Goal: Information Seeking & Learning: Find contact information

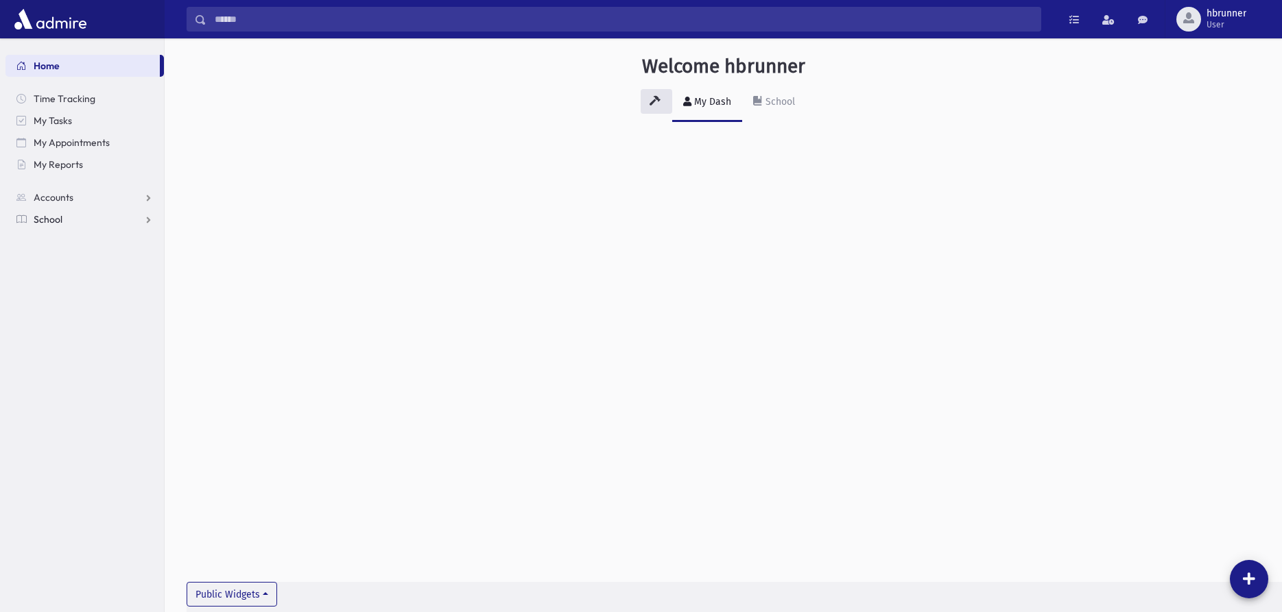
click at [55, 219] on span "School" at bounding box center [48, 219] width 29 height 12
click at [63, 251] on link "Students" at bounding box center [84, 241] width 158 height 22
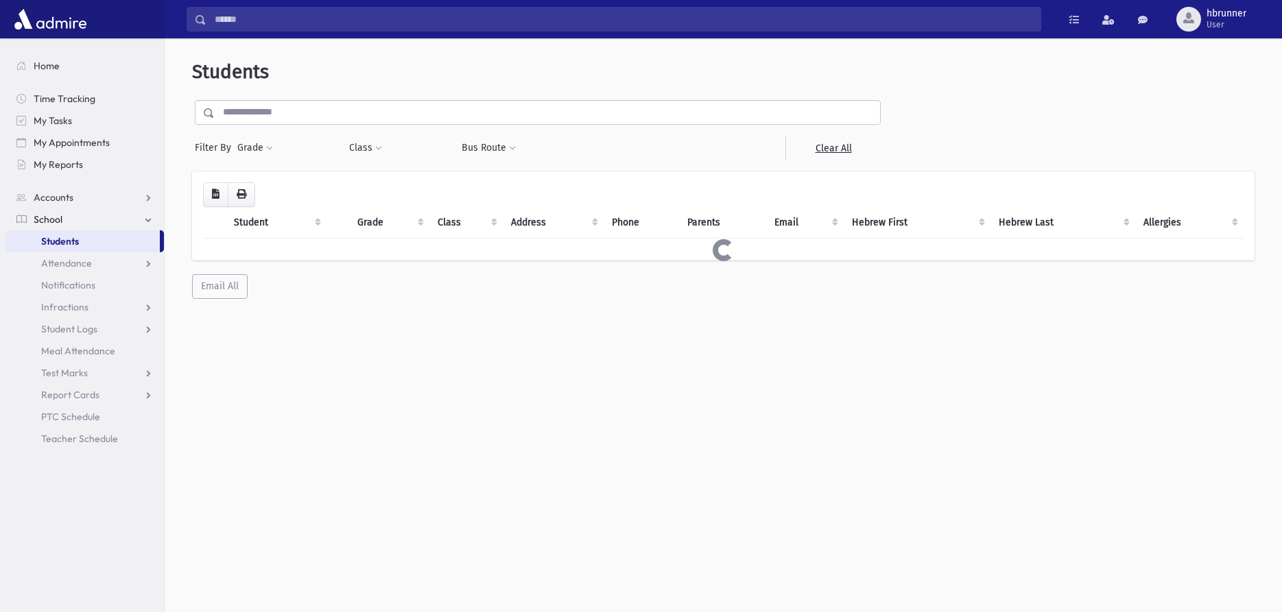
select select
click at [413, 121] on input "text" at bounding box center [547, 112] width 665 height 25
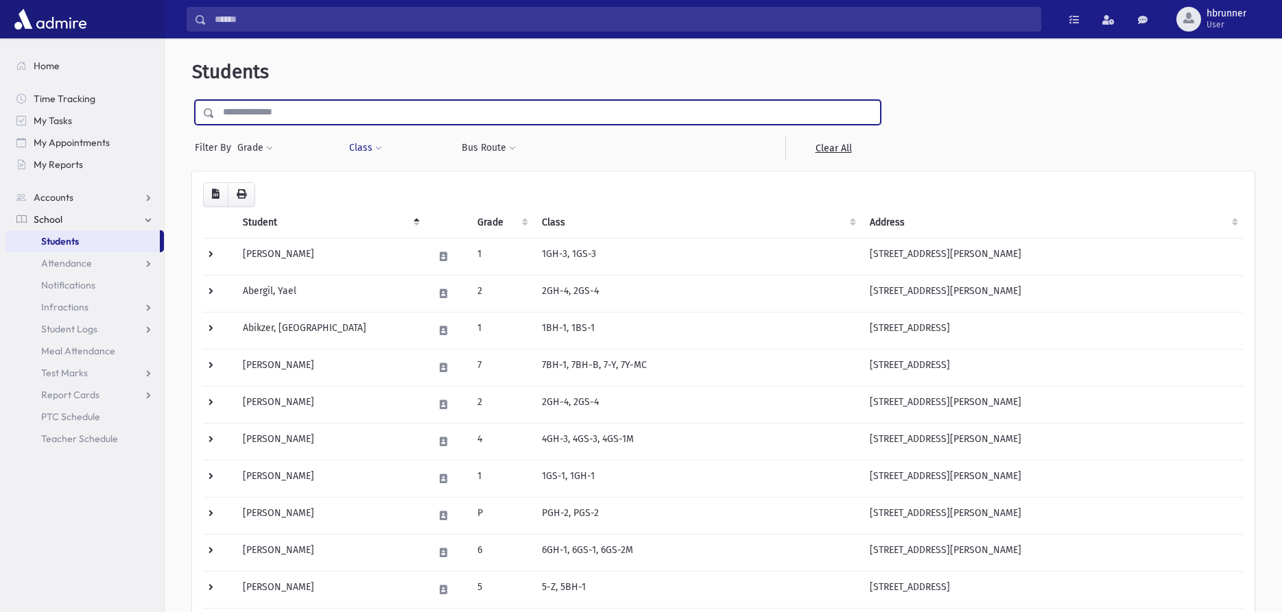
click at [366, 145] on button "Class" at bounding box center [365, 148] width 34 height 25
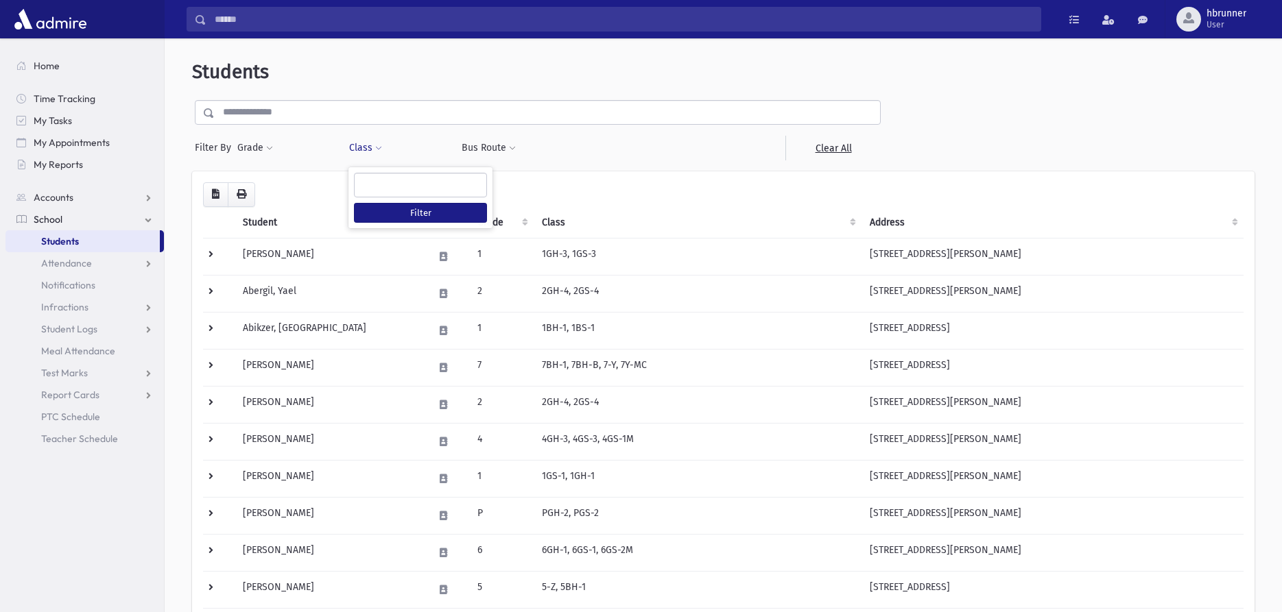
click at [388, 183] on ul at bounding box center [421, 184] width 132 height 21
type input "*****"
select select "***"
click at [436, 212] on button "Filter" at bounding box center [420, 213] width 133 height 20
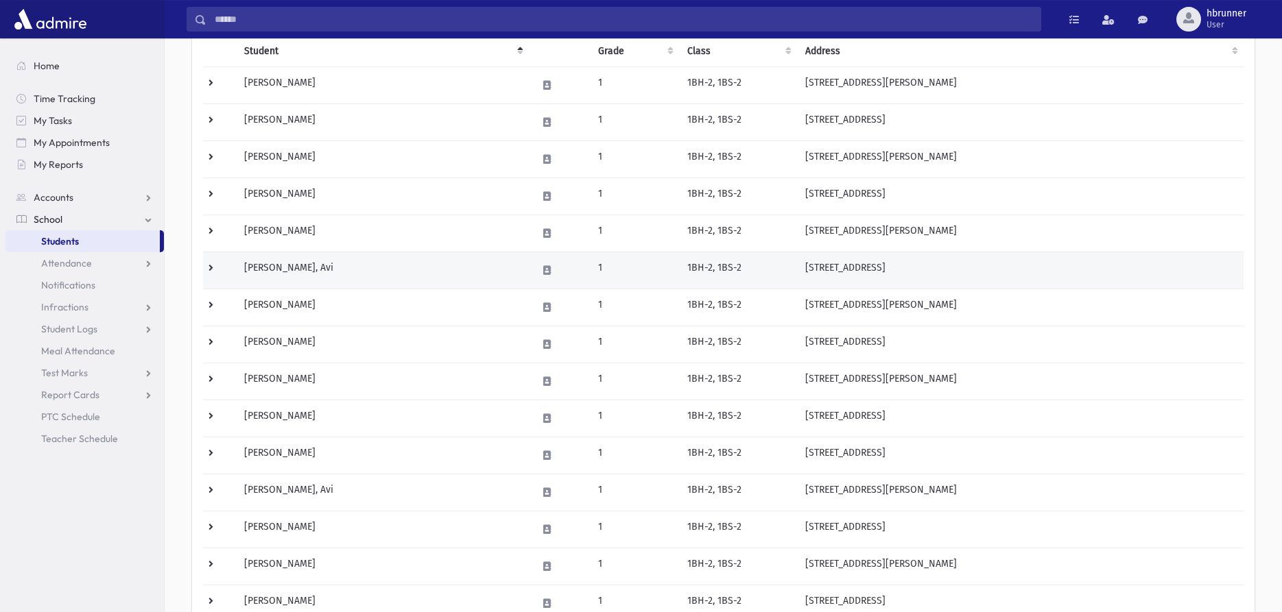
scroll to position [169, 0]
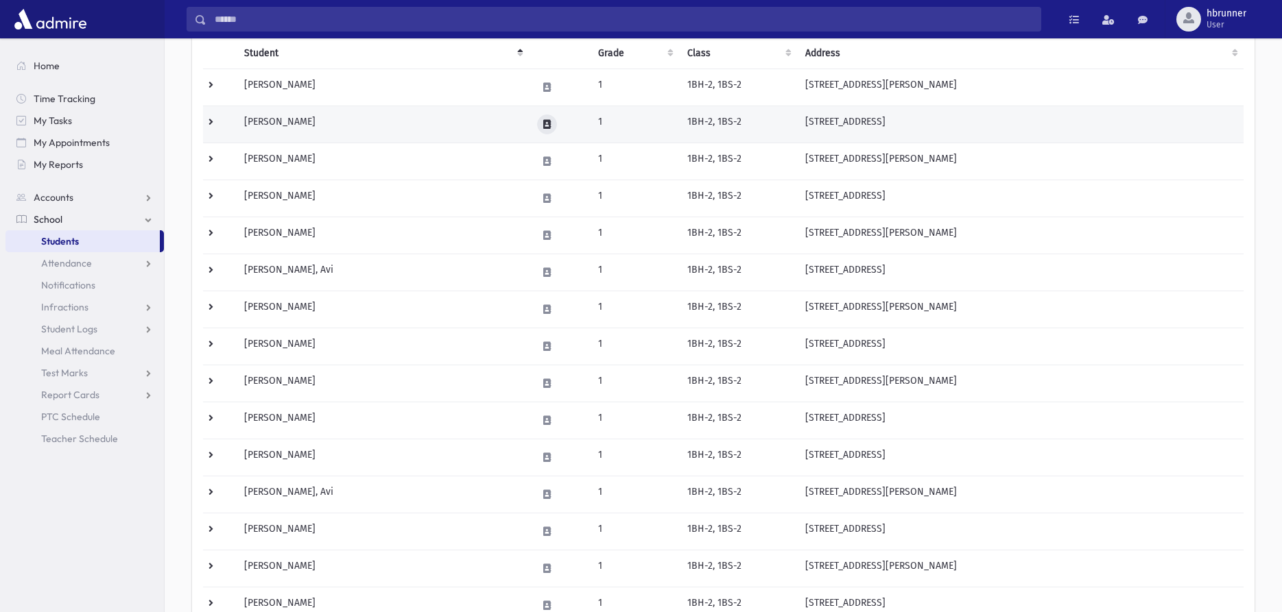
click at [549, 122] on icon at bounding box center [547, 124] width 8 height 9
click at [588, 121] on icon "button" at bounding box center [582, 124] width 11 height 9
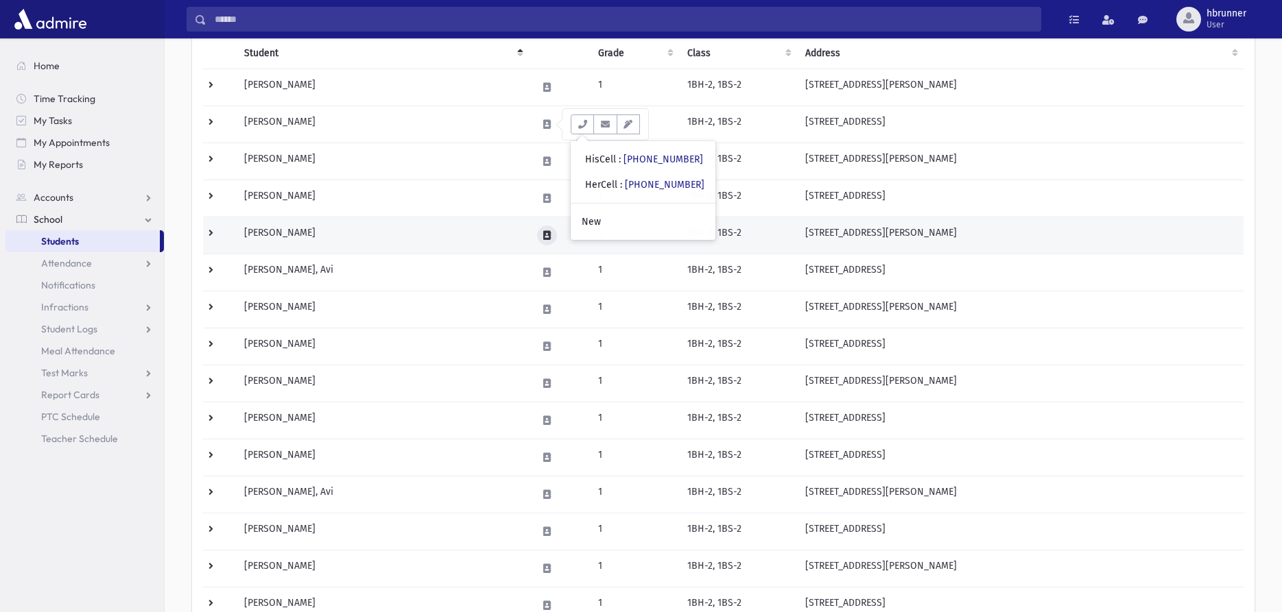
click at [549, 237] on icon at bounding box center [547, 235] width 8 height 9
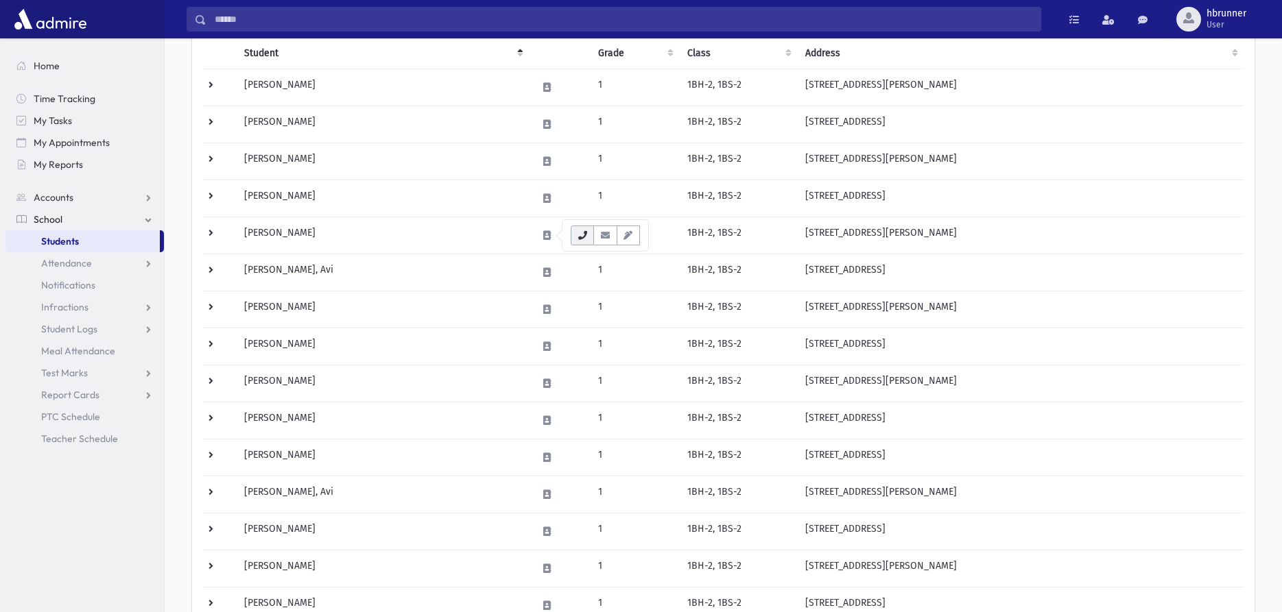
click at [579, 239] on icon "button" at bounding box center [582, 235] width 11 height 9
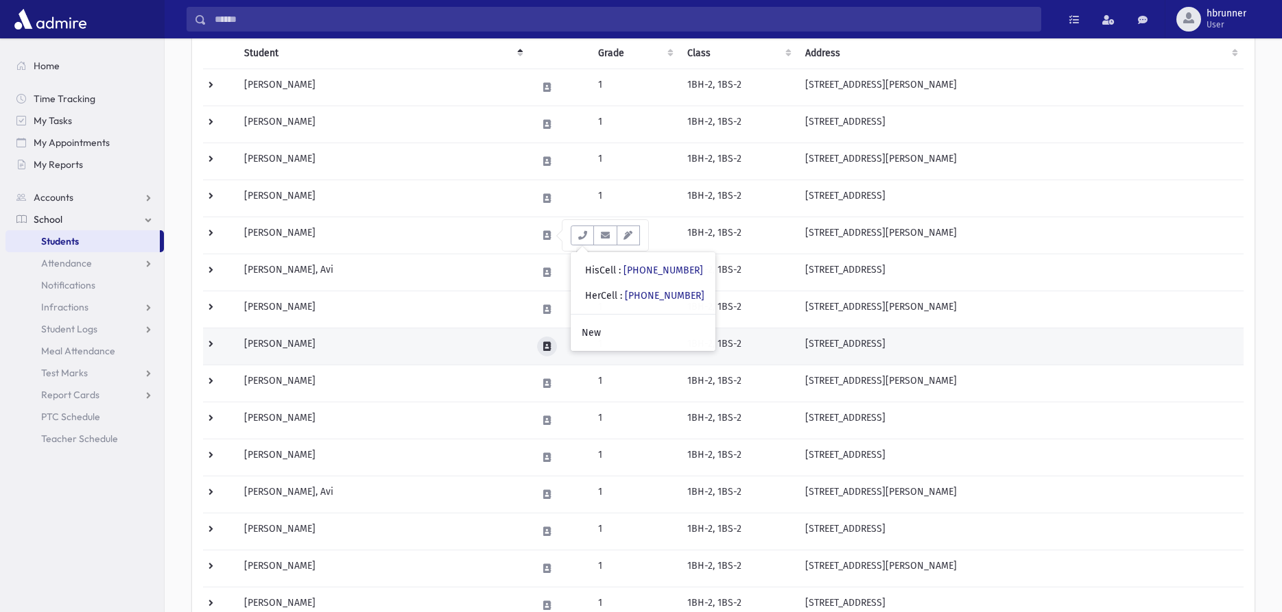
click at [549, 347] on icon at bounding box center [547, 346] width 8 height 9
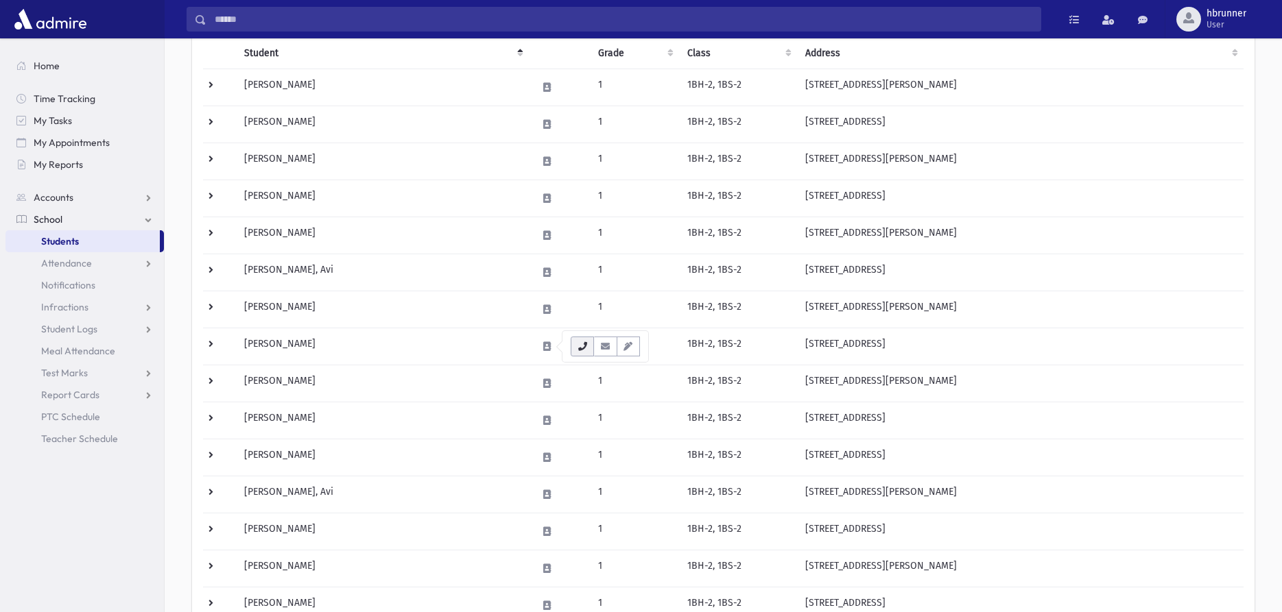
click at [577, 348] on icon "button" at bounding box center [582, 346] width 11 height 9
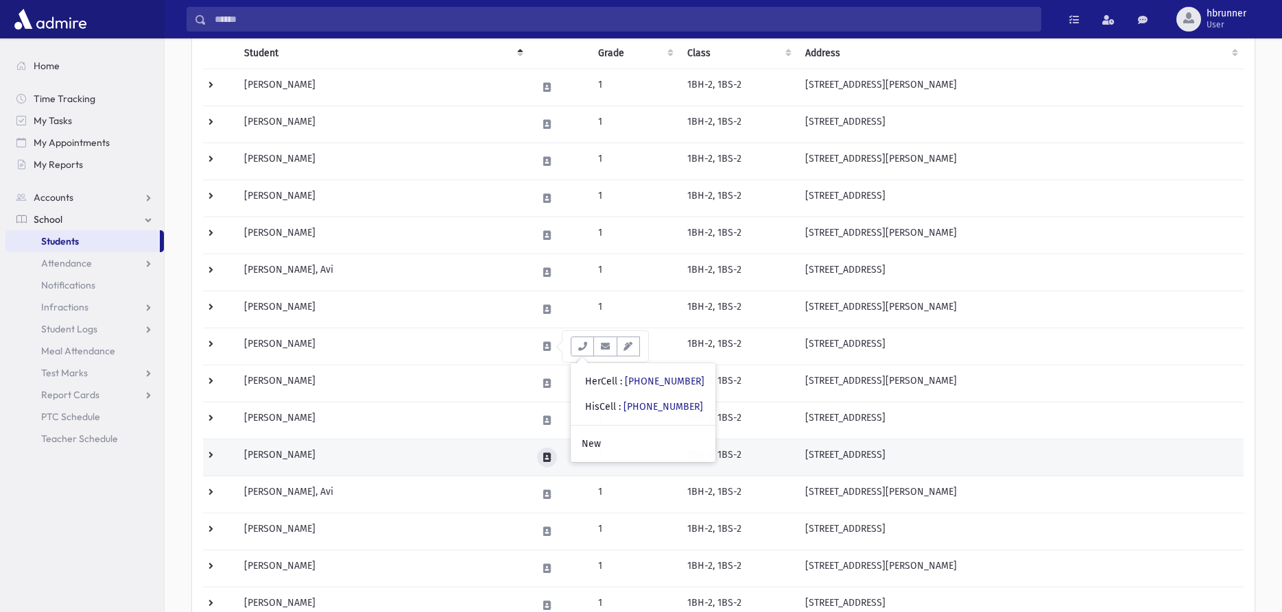
click at [546, 457] on icon at bounding box center [547, 457] width 8 height 9
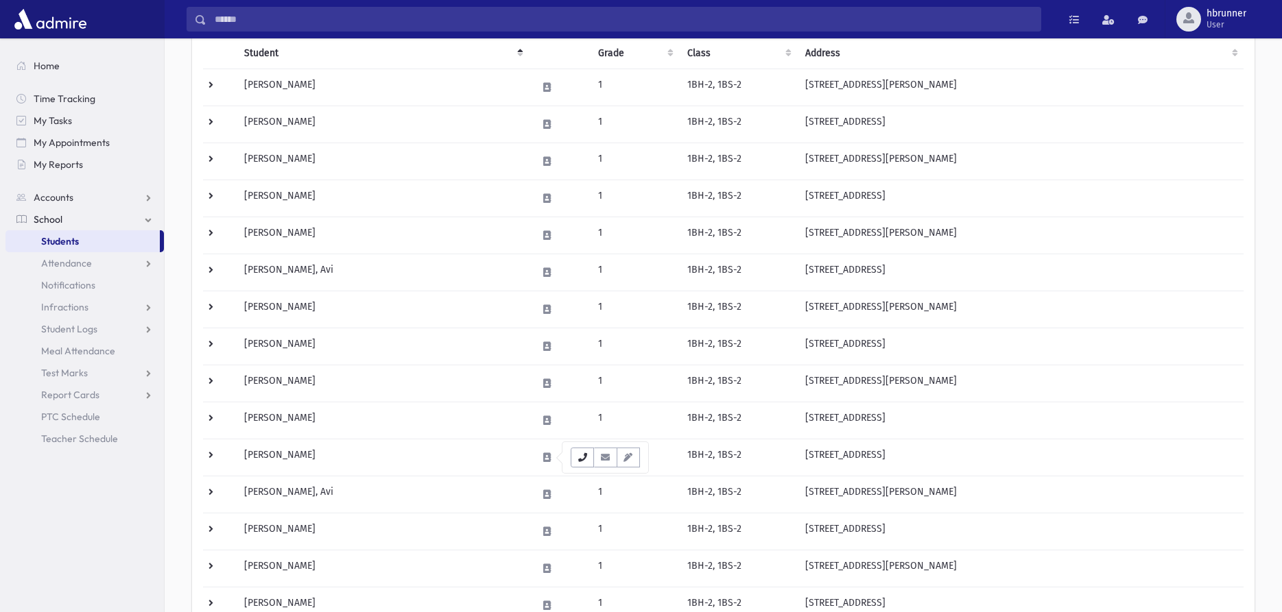
click at [577, 455] on icon "button" at bounding box center [582, 457] width 11 height 9
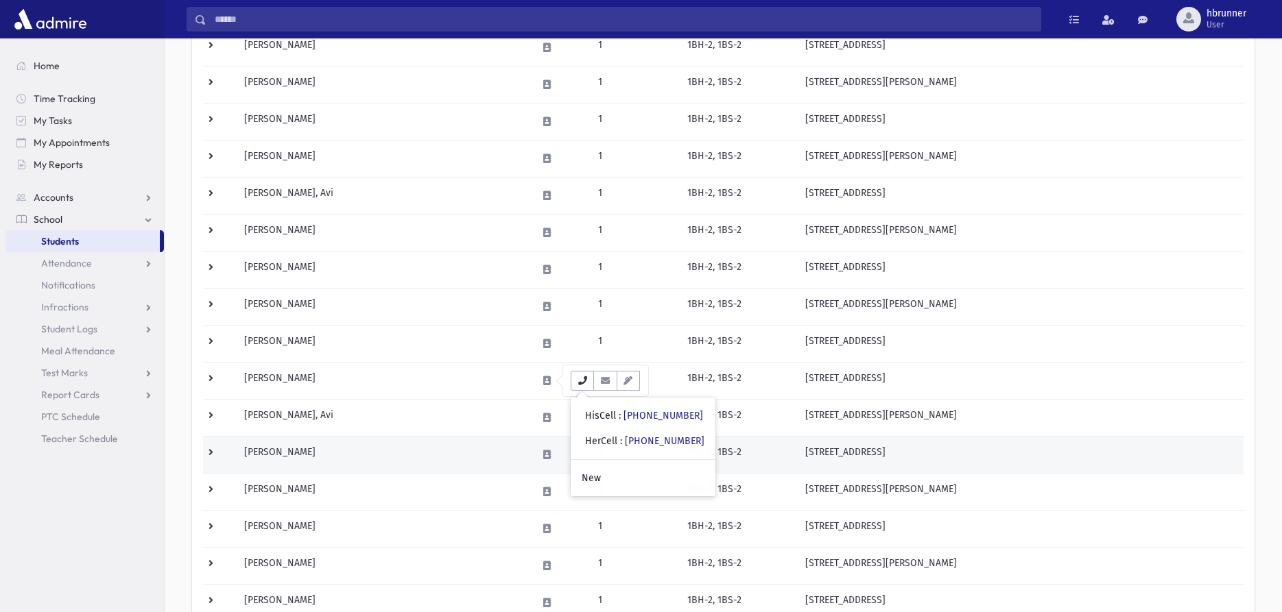
scroll to position [379, 0]
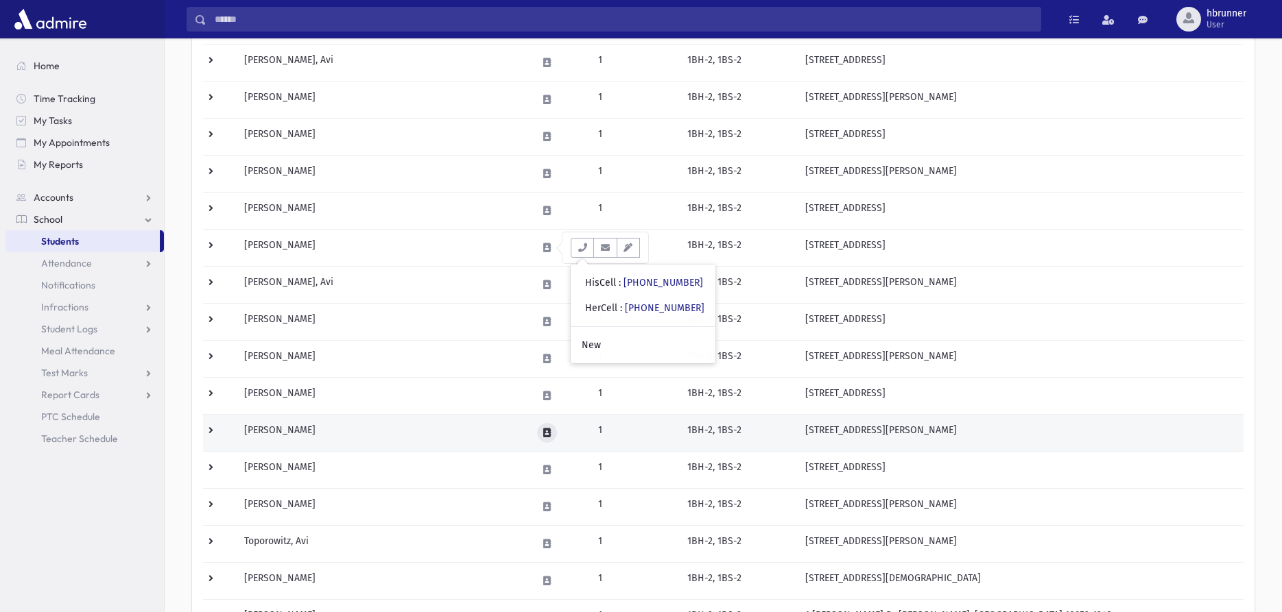
click at [547, 427] on button at bounding box center [547, 433] width 20 height 20
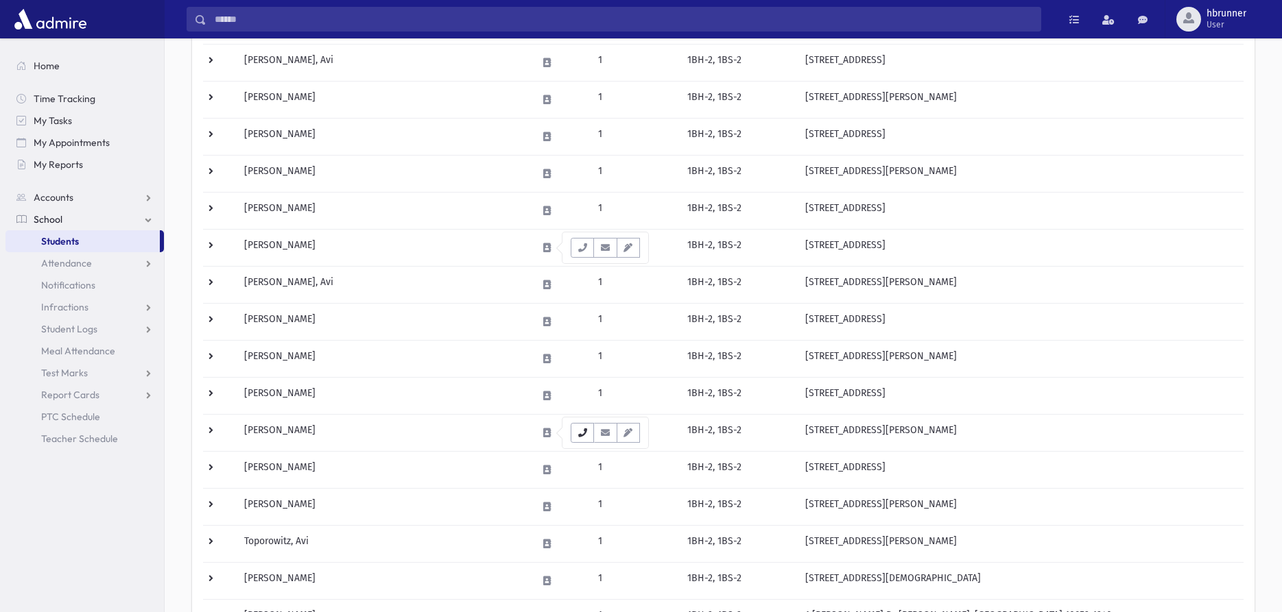
click at [586, 434] on icon "button" at bounding box center [582, 433] width 11 height 9
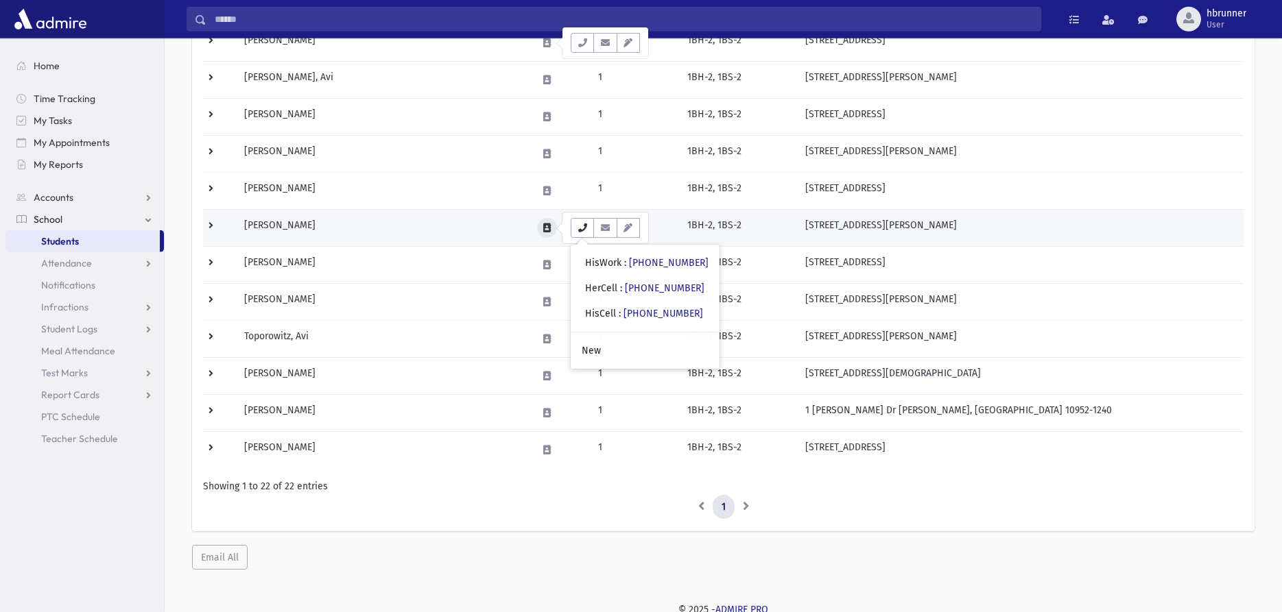
scroll to position [589, 0]
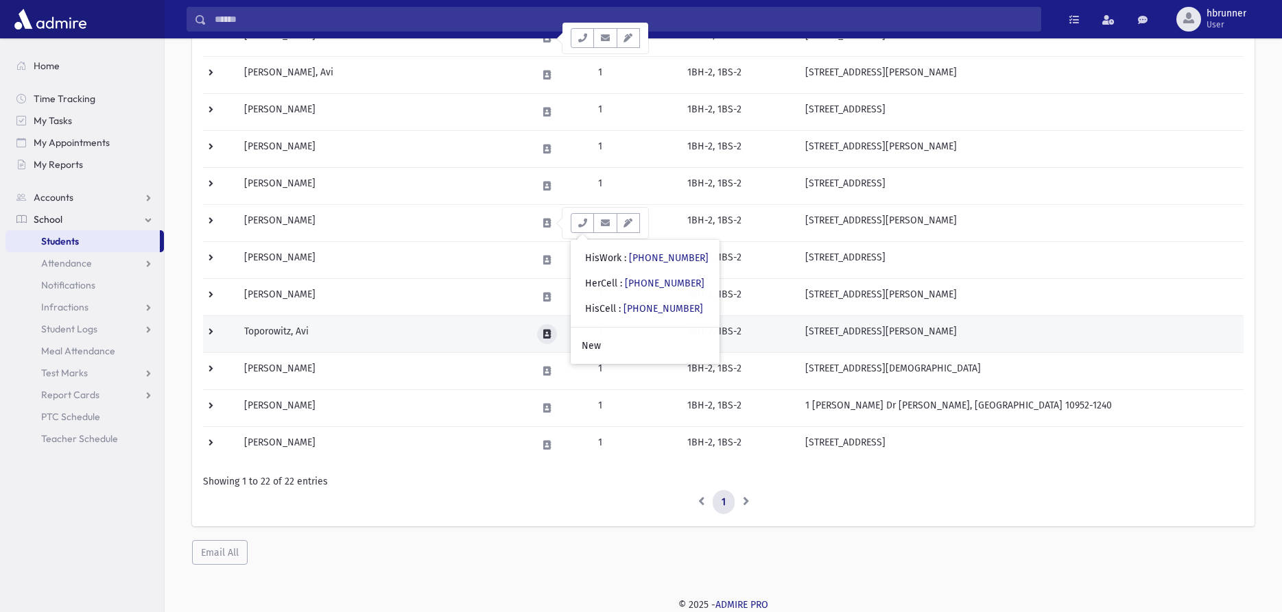
click at [551, 335] on icon at bounding box center [547, 334] width 8 height 9
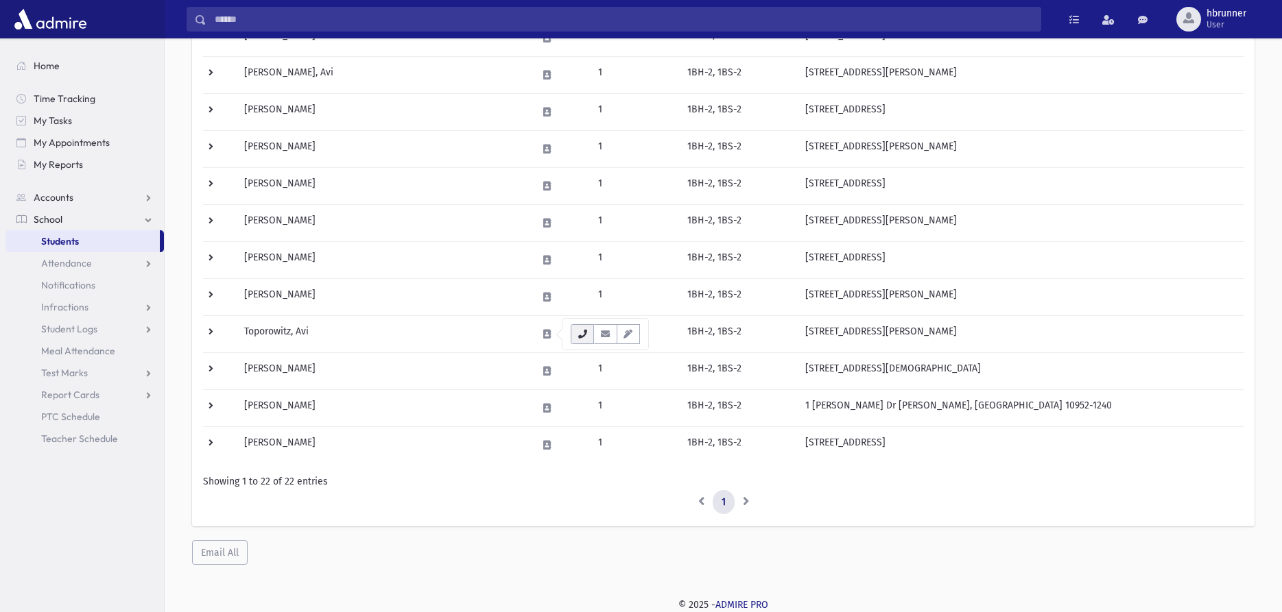
click at [574, 335] on button "button" at bounding box center [582, 334] width 23 height 20
